Goal: Navigation & Orientation: Find specific page/section

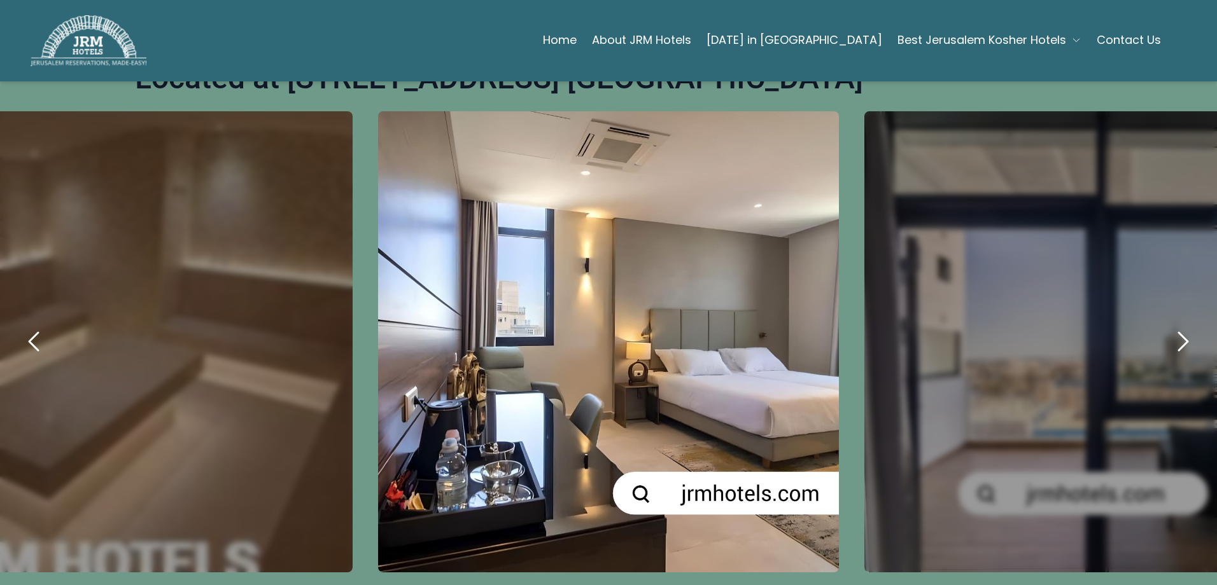
scroll to position [827, 0]
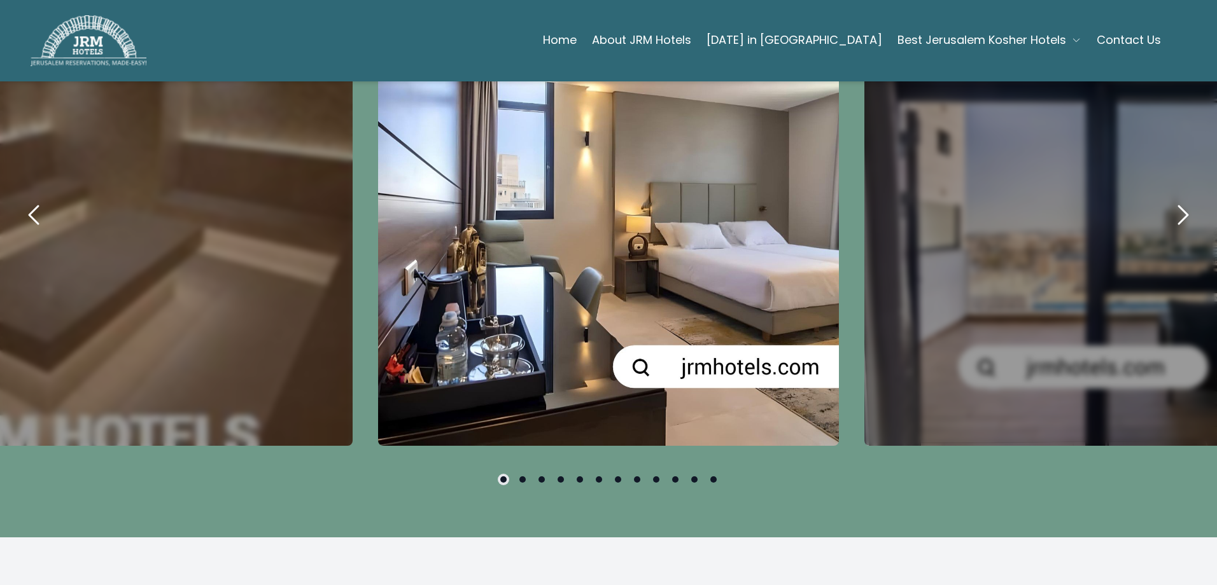
click at [519, 478] on button at bounding box center [522, 480] width 6 height 6
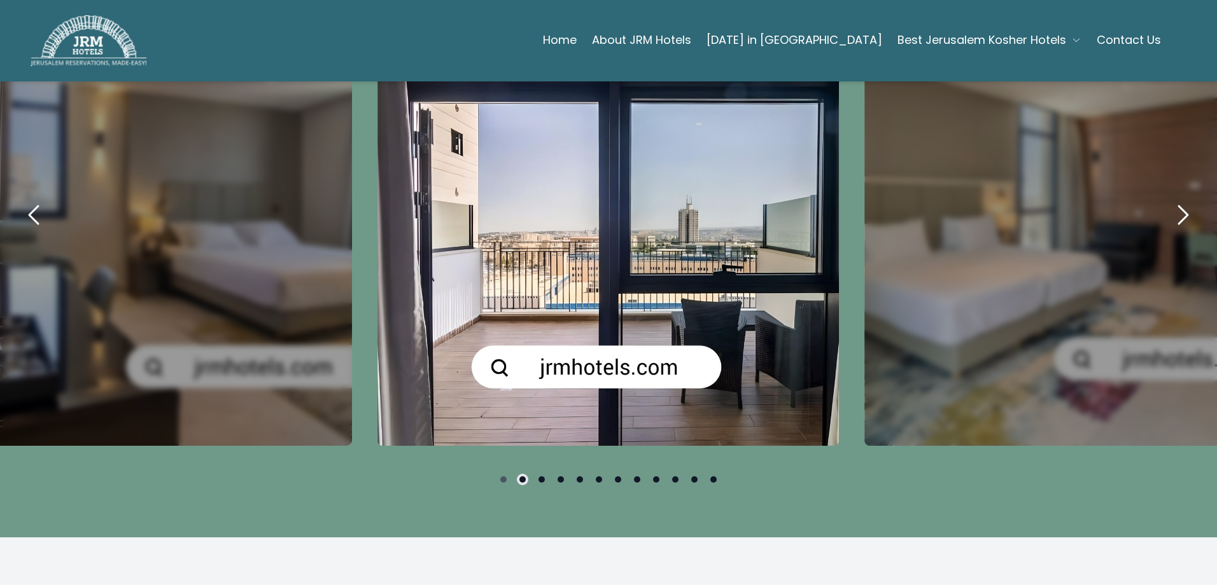
click at [538, 477] on button at bounding box center [541, 480] width 6 height 6
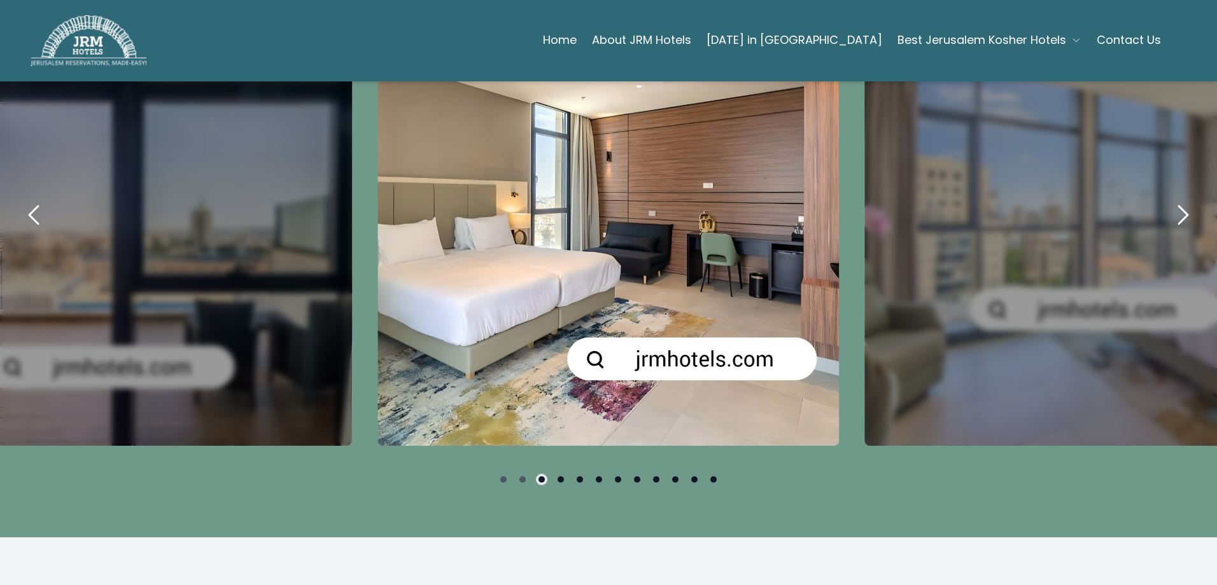
click at [1167, 221] on icon "next" at bounding box center [1182, 215] width 31 height 31
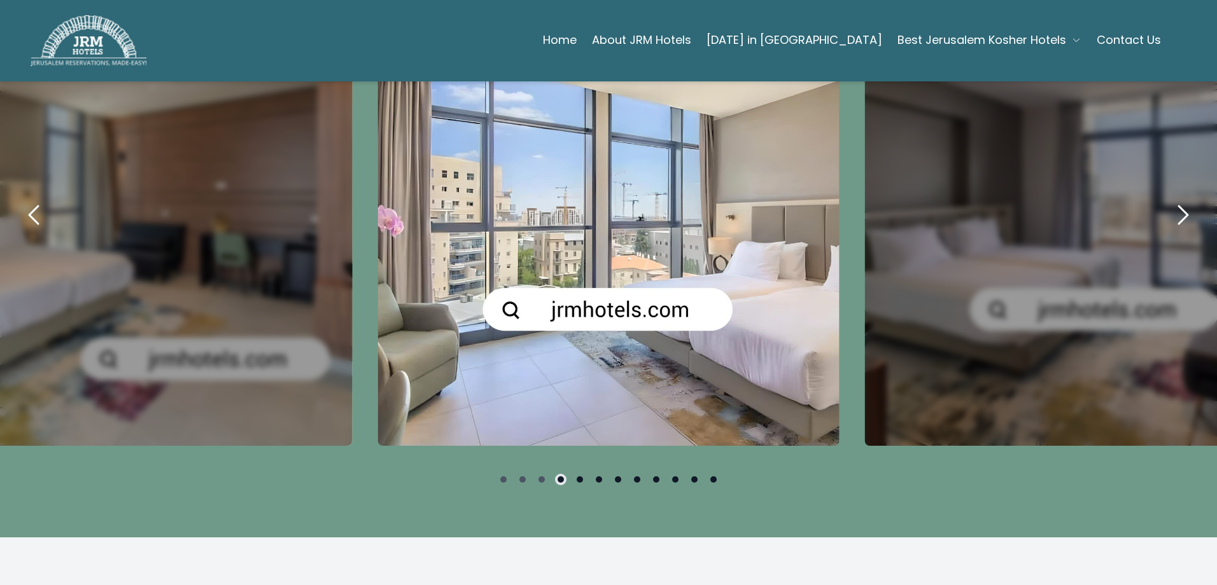
click at [1167, 221] on icon "next" at bounding box center [1182, 215] width 31 height 31
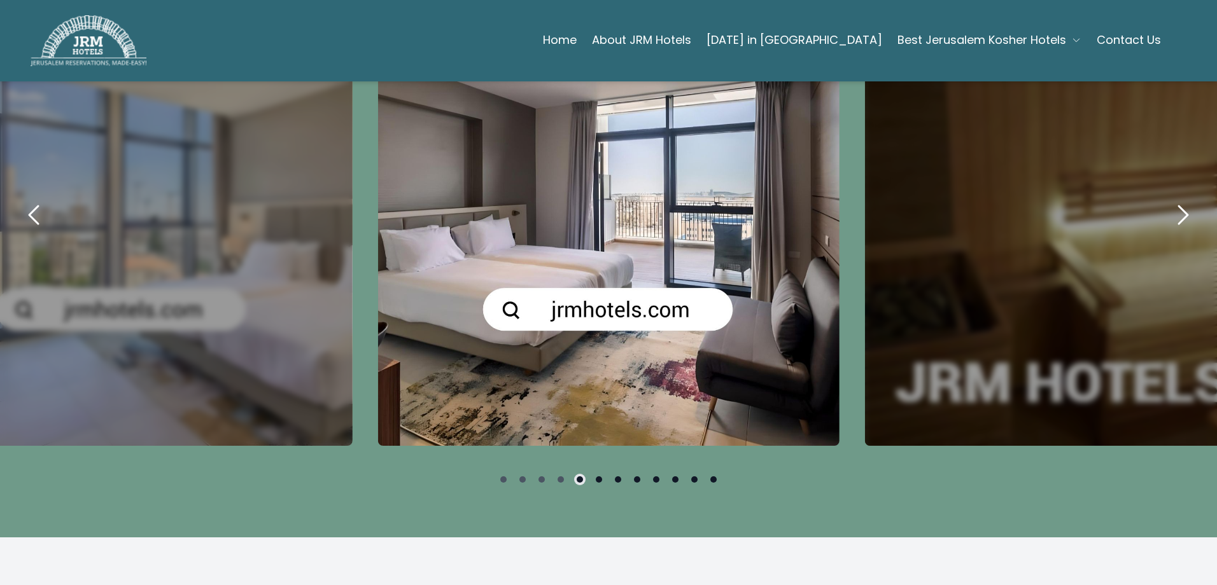
click at [1167, 221] on icon "next" at bounding box center [1182, 215] width 31 height 31
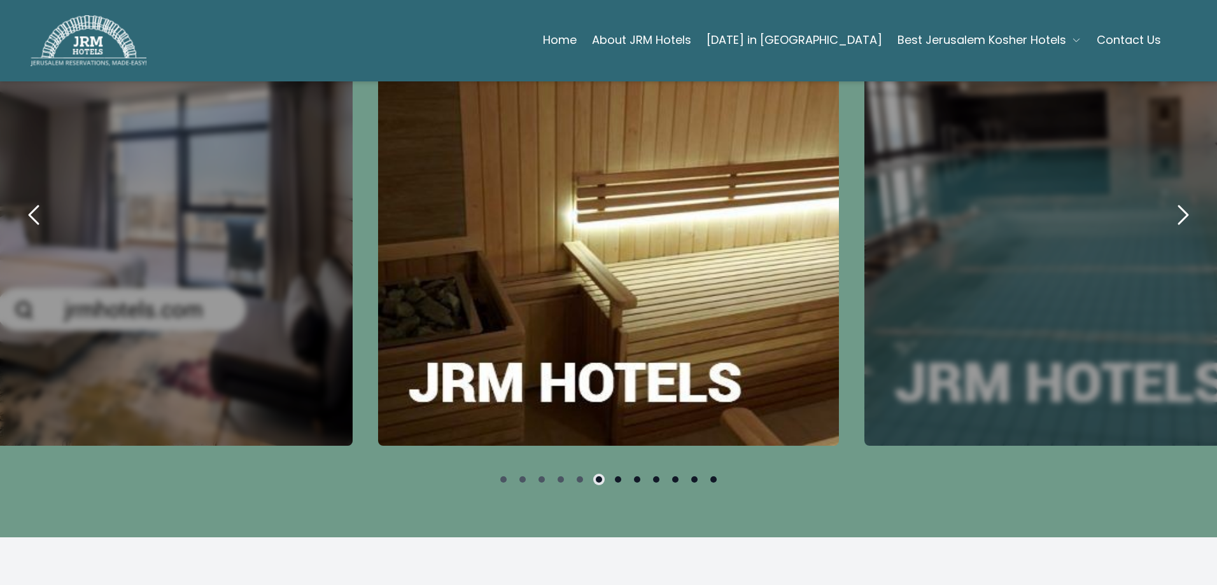
click at [1167, 221] on icon "next" at bounding box center [1182, 215] width 31 height 31
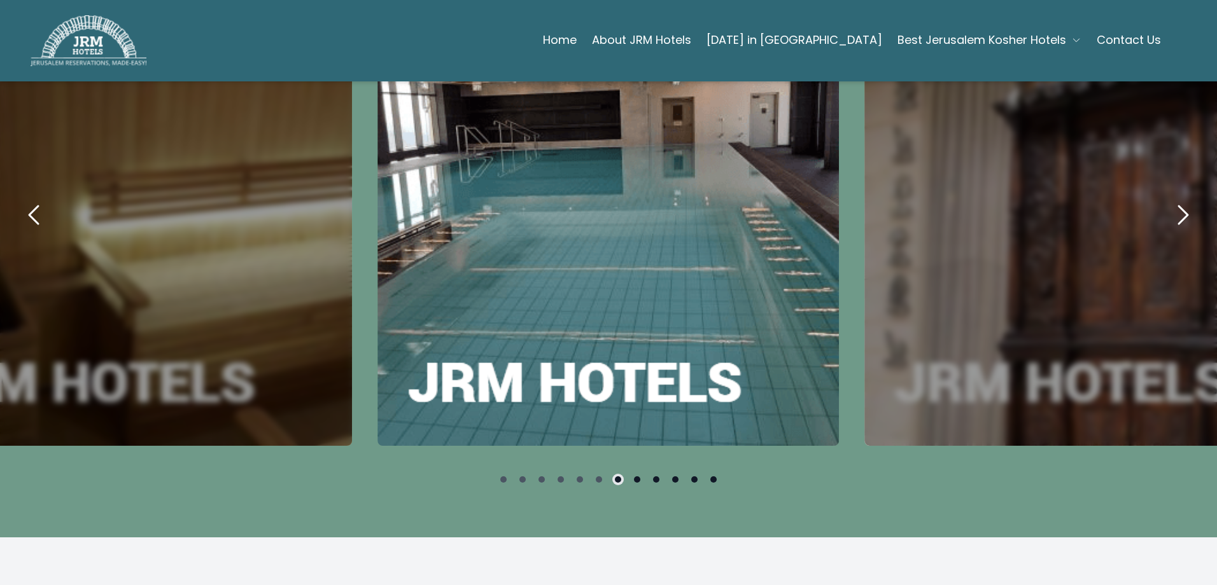
click at [1167, 221] on icon "next" at bounding box center [1182, 215] width 31 height 31
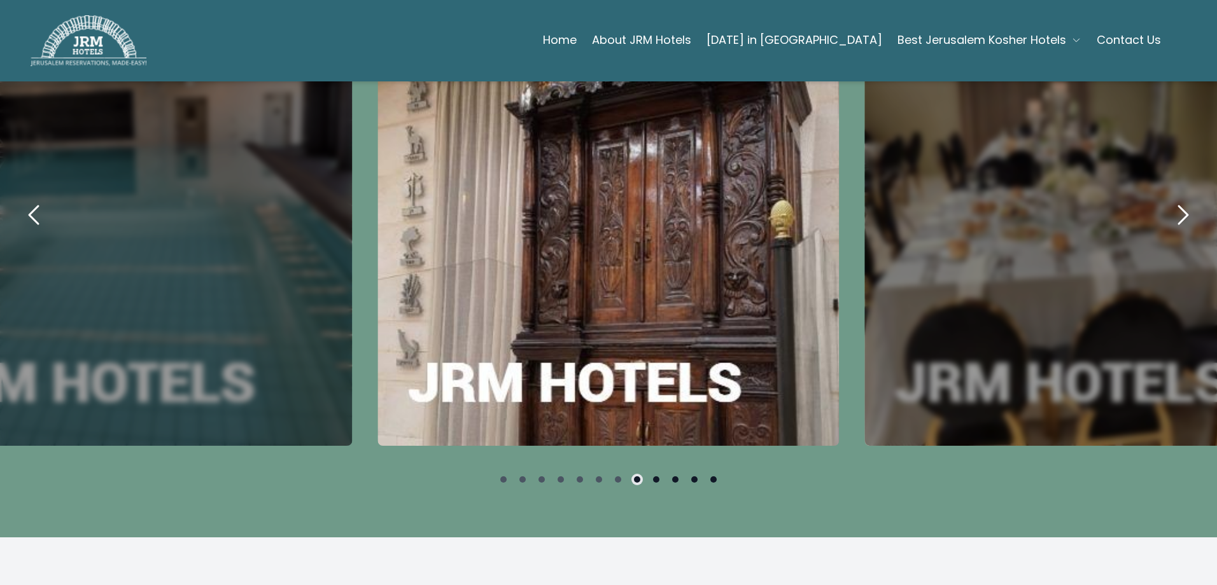
click at [1167, 221] on icon "next" at bounding box center [1182, 215] width 31 height 31
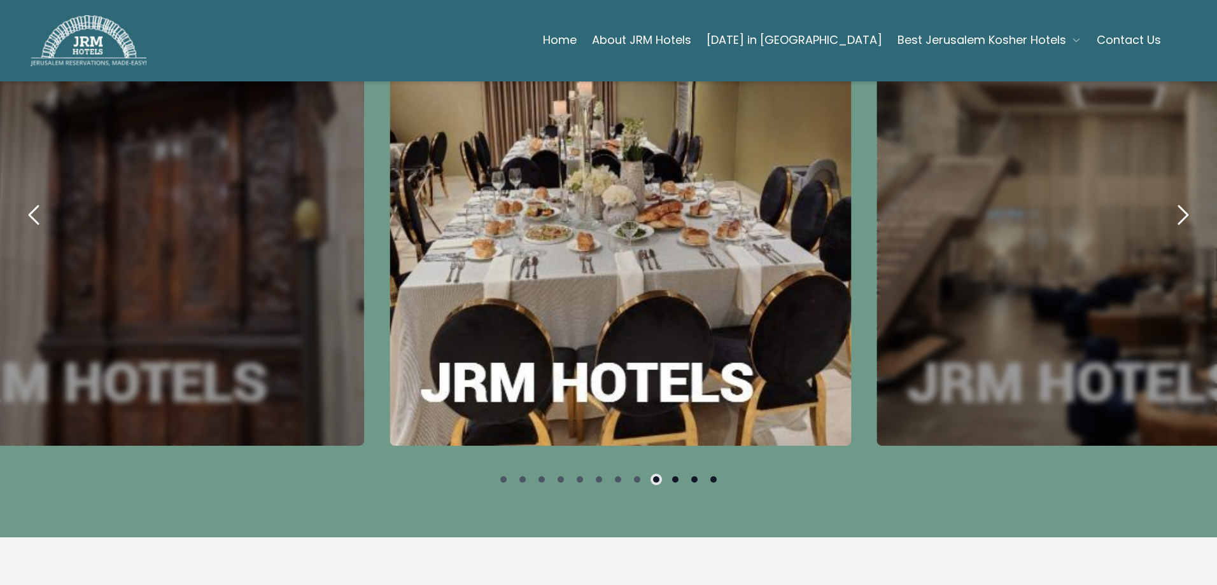
click at [1167, 221] on icon "next" at bounding box center [1182, 215] width 31 height 31
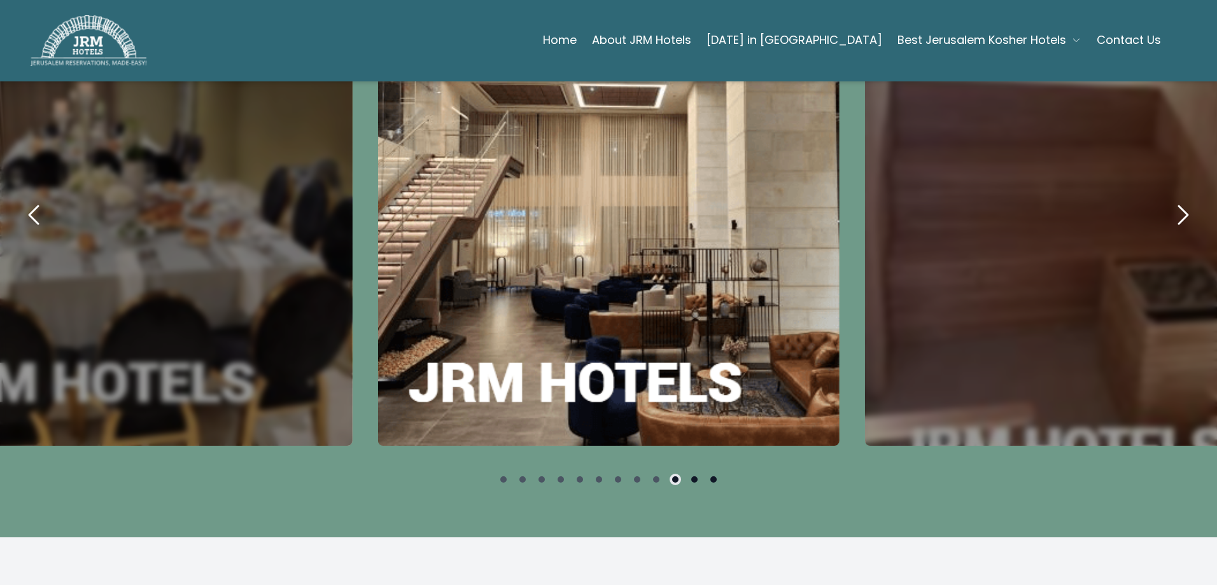
click at [1167, 221] on icon "next" at bounding box center [1182, 215] width 31 height 31
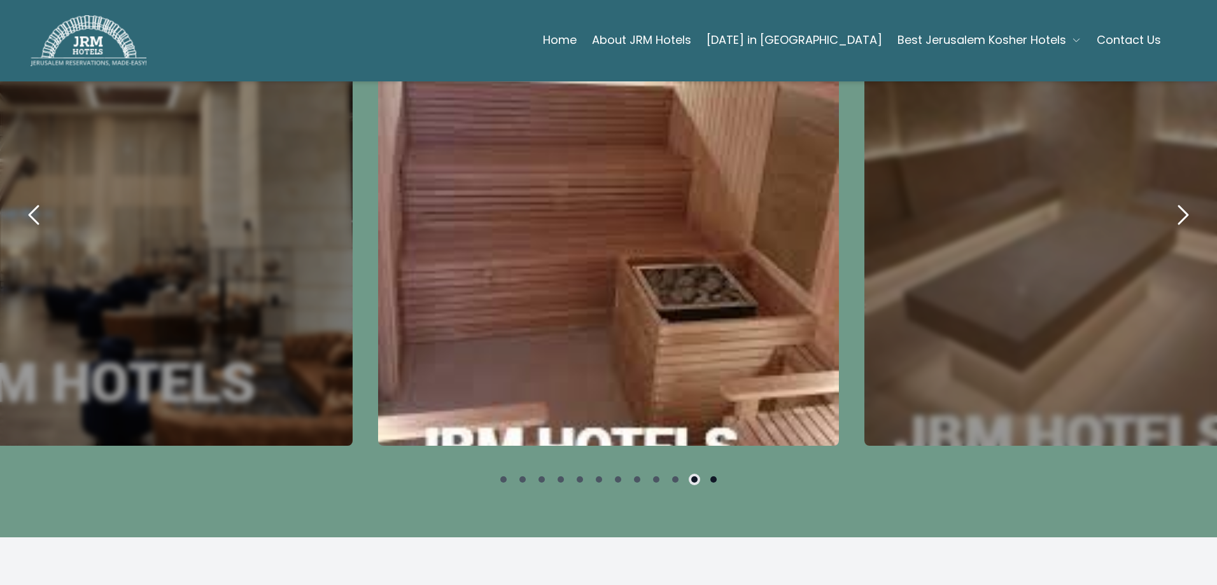
click at [577, 48] on link "Home" at bounding box center [560, 39] width 34 height 25
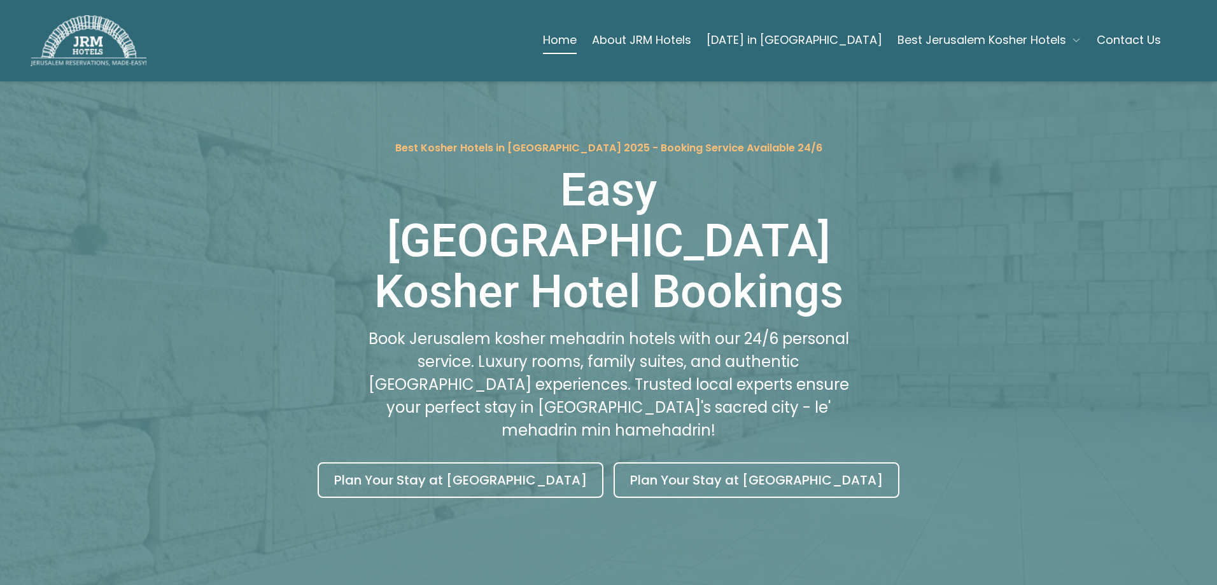
scroll to position [191, 0]
